Goal: Task Accomplishment & Management: Manage account settings

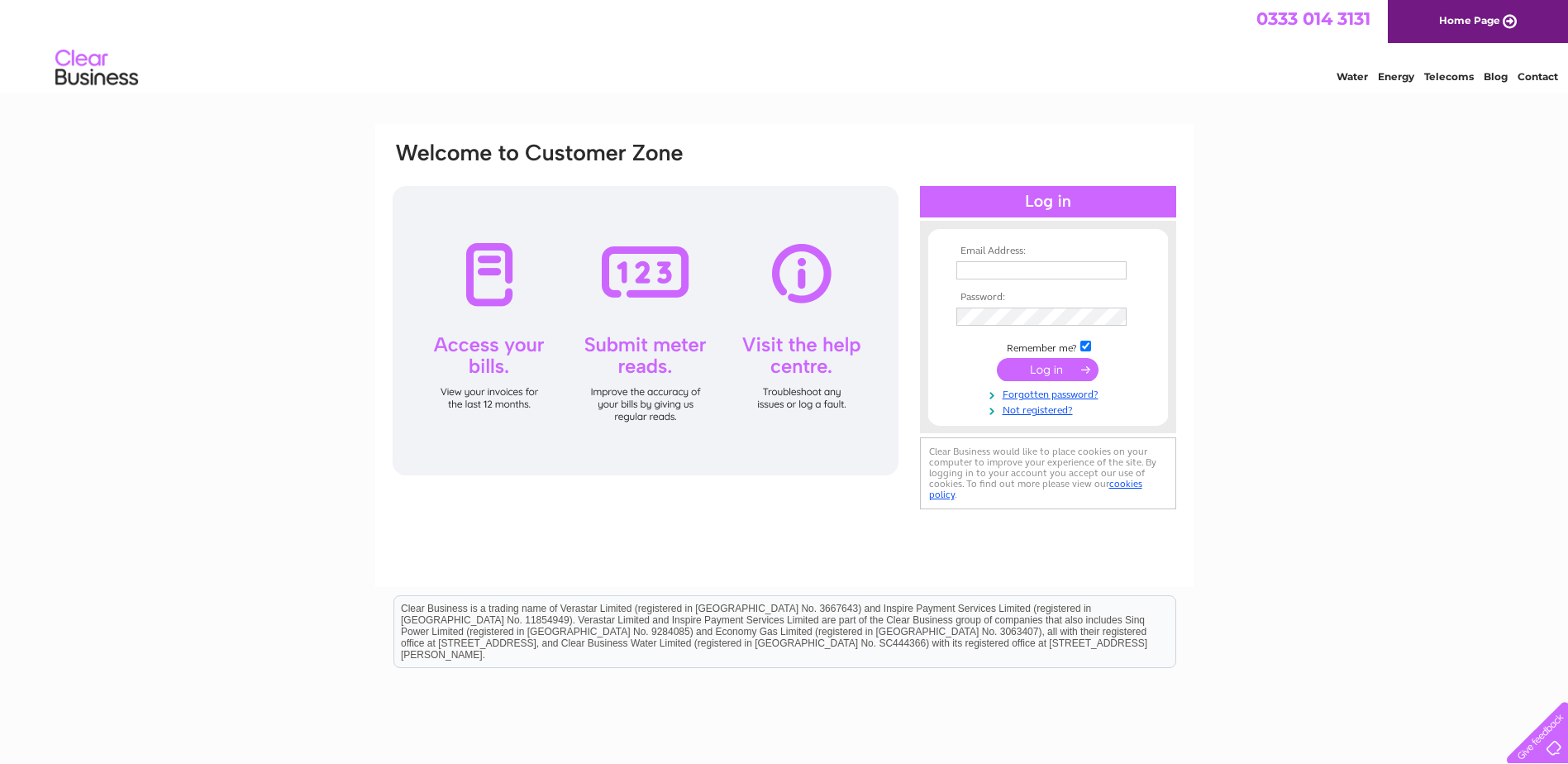
type input "[EMAIL_ADDRESS][PERSON_NAME][DOMAIN_NAME][PERSON_NAME]"
click at [1040, 376] on input "submit" at bounding box center [1048, 369] width 102 height 23
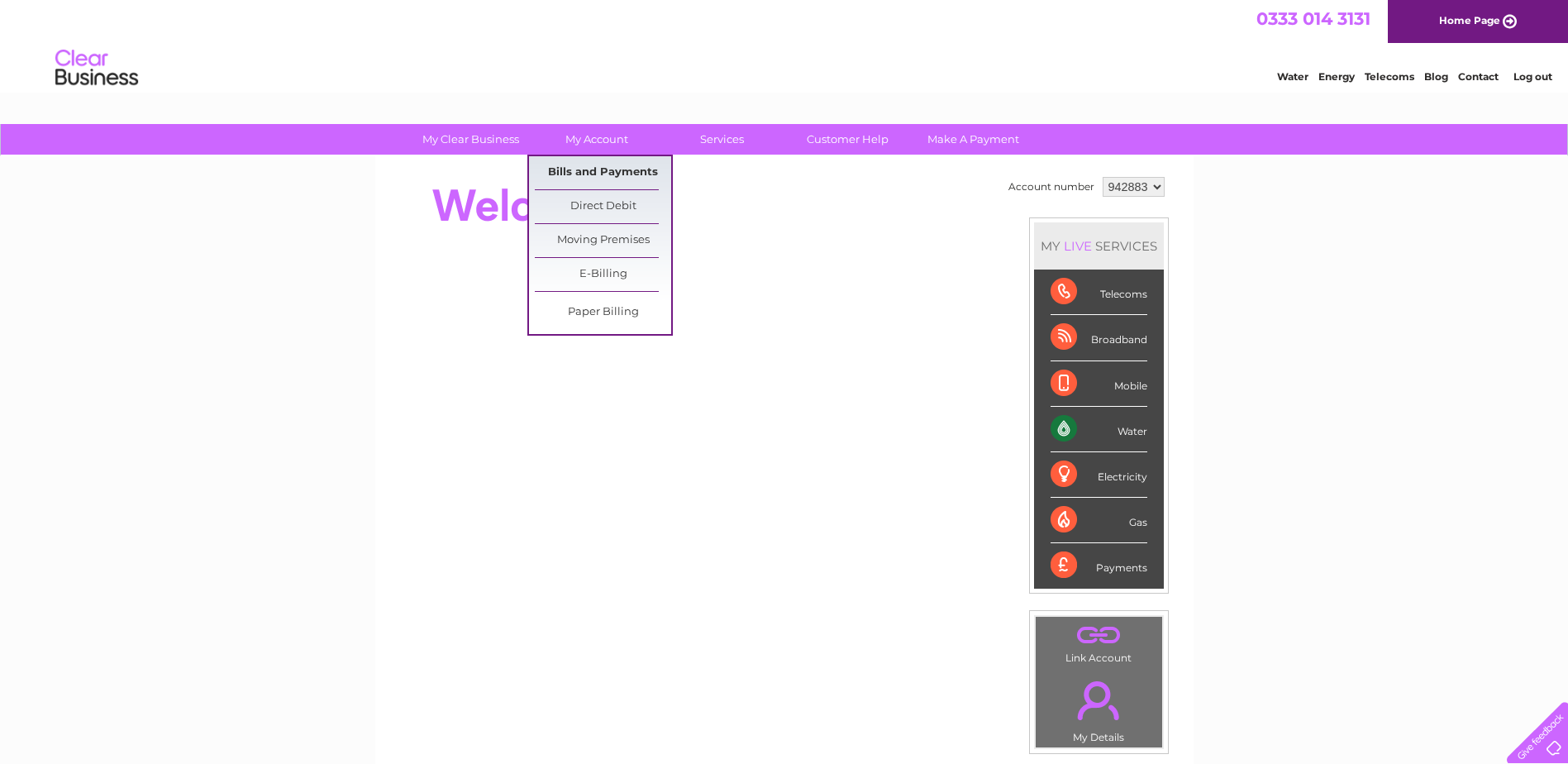
click at [591, 175] on link "Bills and Payments" at bounding box center [603, 173] width 136 height 33
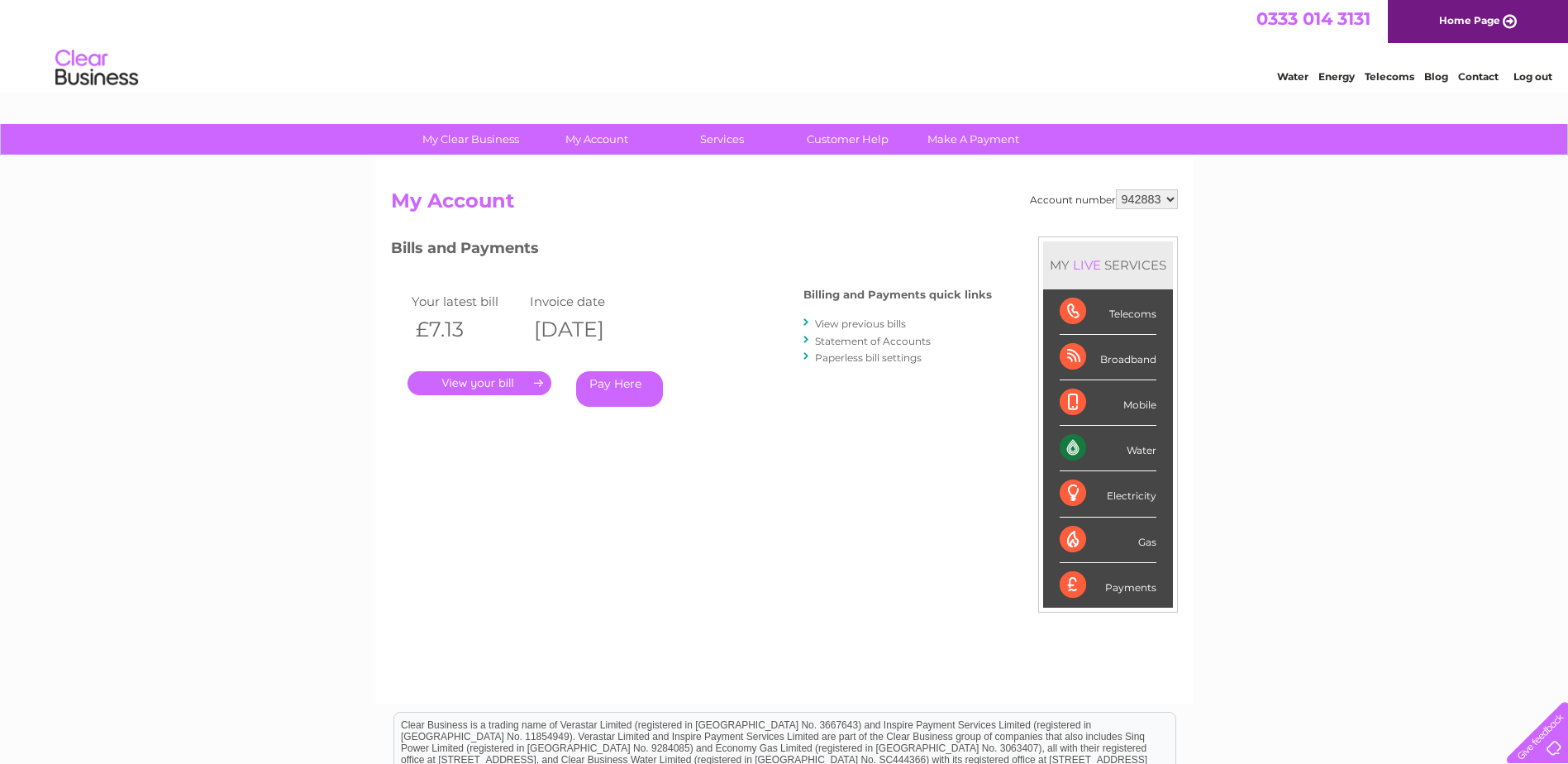
click at [468, 383] on link "." at bounding box center [479, 383] width 144 height 24
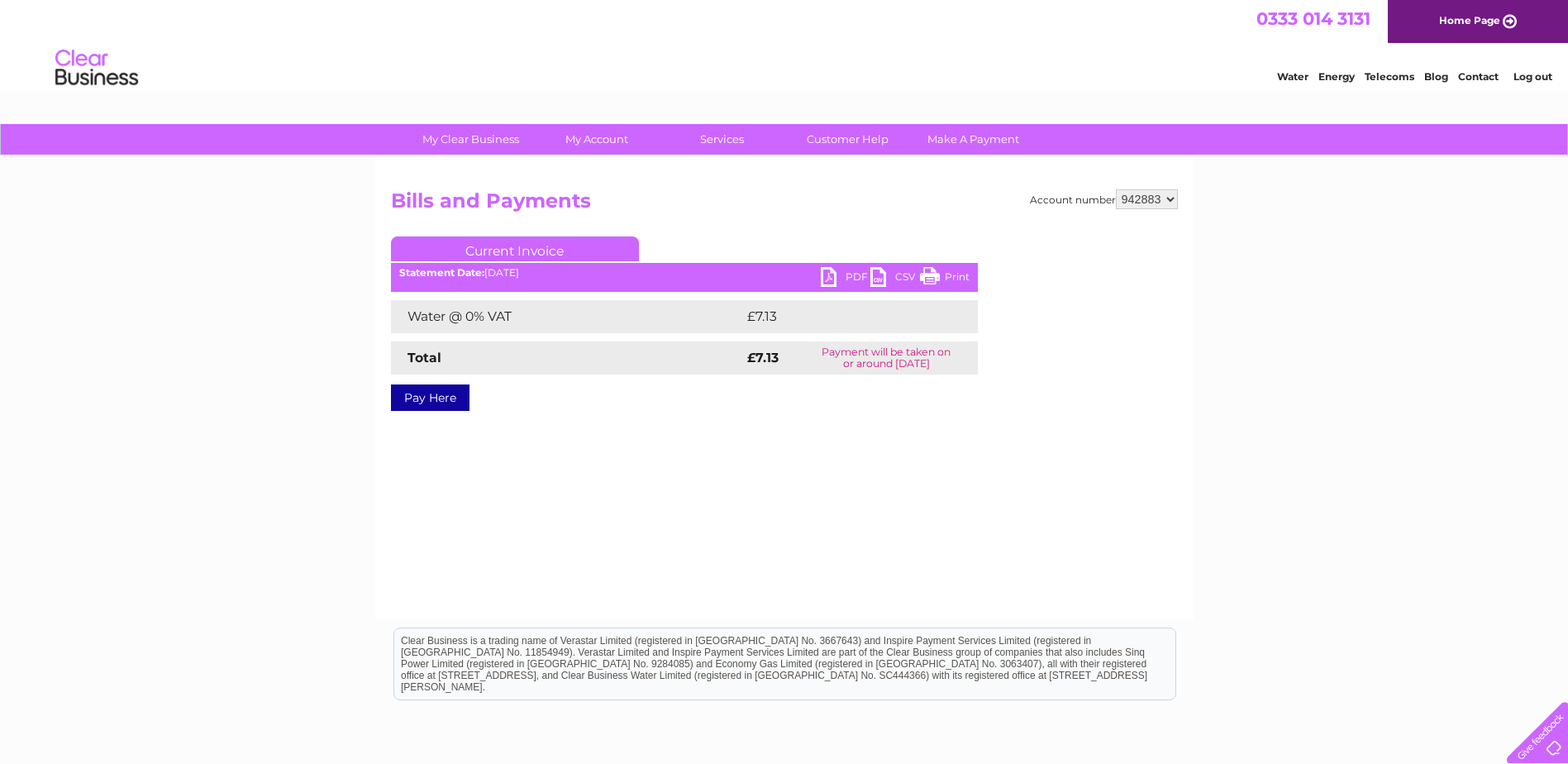
click at [845, 277] on link "PDF" at bounding box center [846, 279] width 50 height 24
